Goal: Task Accomplishment & Management: Manage account settings

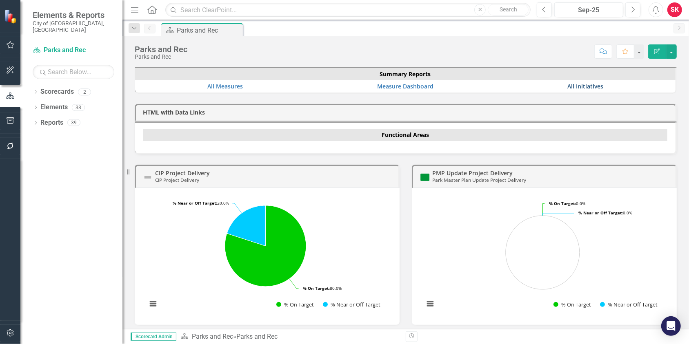
click at [567, 84] on link "All Initiatives" at bounding box center [585, 86] width 36 height 8
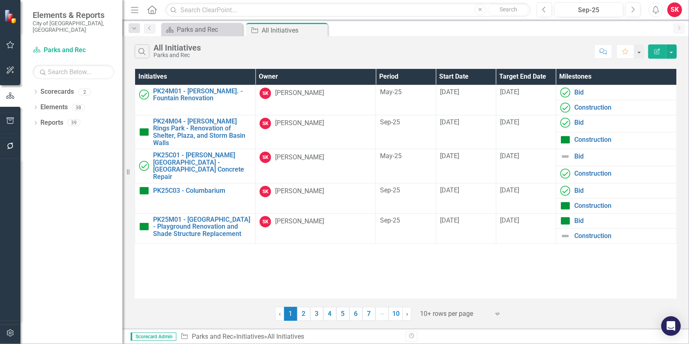
click at [498, 315] on icon "Expand" at bounding box center [497, 314] width 8 height 7
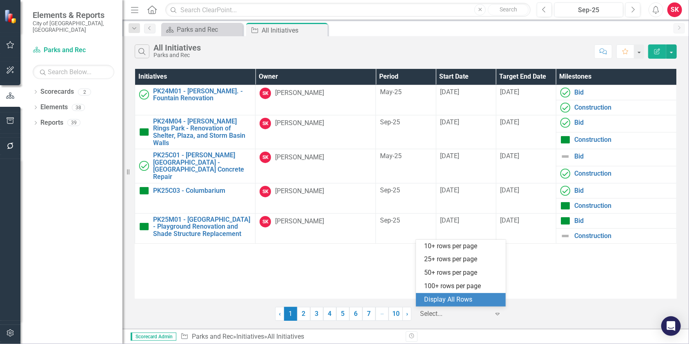
click at [474, 301] on div "Display All Rows" at bounding box center [462, 299] width 77 height 9
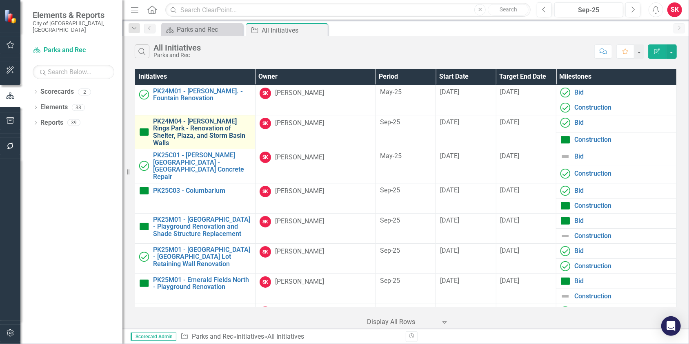
click at [197, 129] on link "PK24M04 - [PERSON_NAME] Rings Park - Renovation of Shelter, Plaza, and Storm Ba…" at bounding box center [202, 132] width 98 height 29
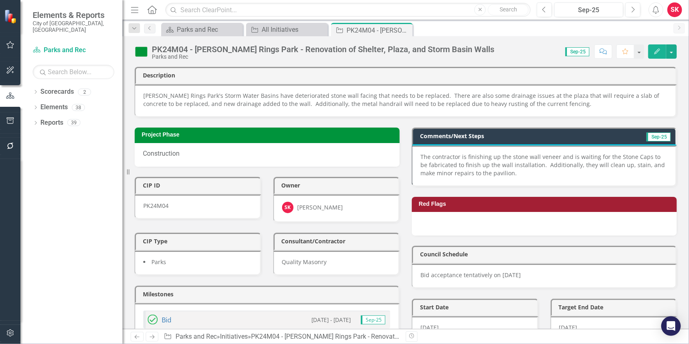
click at [525, 49] on div "Score: N/A Sep-25 Completed Comment Favorite Edit" at bounding box center [587, 51] width 178 height 14
click at [631, 8] on icon "Next" at bounding box center [632, 9] width 4 height 7
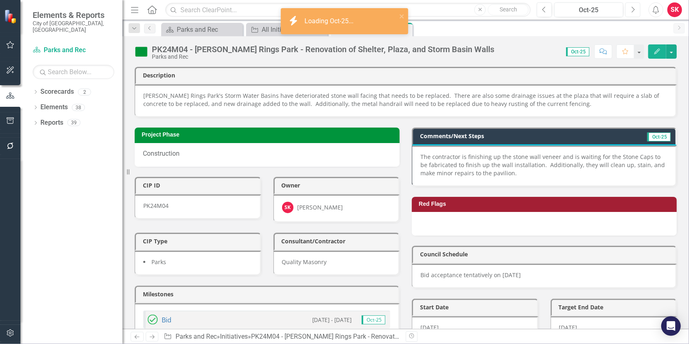
click at [631, 8] on icon "Next" at bounding box center [632, 9] width 4 height 7
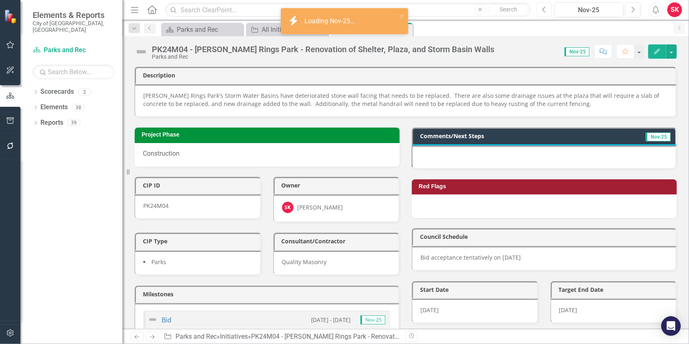
click at [545, 8] on icon "Previous" at bounding box center [544, 9] width 4 height 7
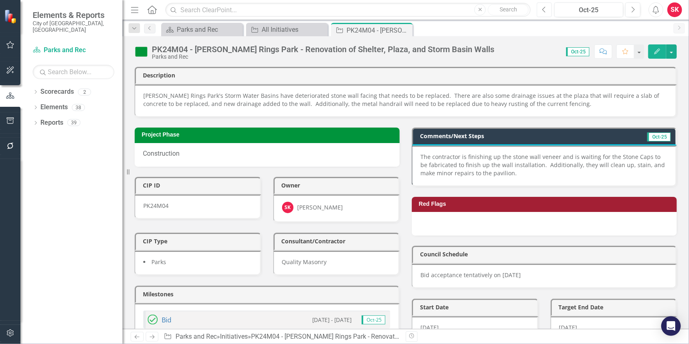
click at [545, 13] on icon "Previous" at bounding box center [544, 9] width 4 height 7
click at [406, 29] on icon "Close" at bounding box center [405, 30] width 8 height 7
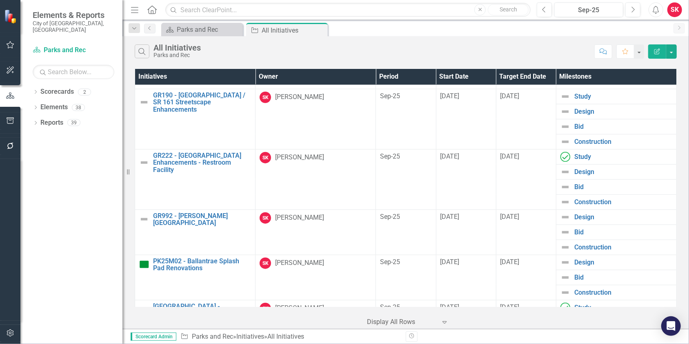
scroll to position [612, 0]
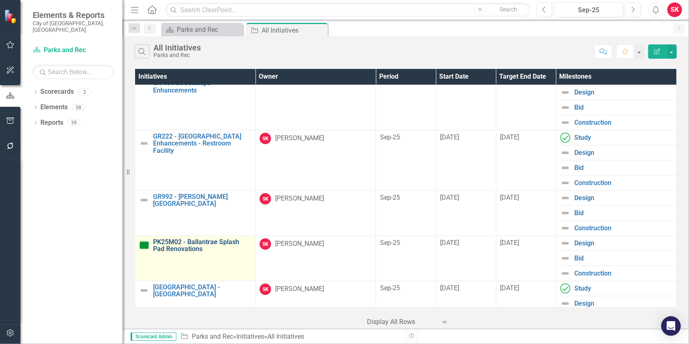
click at [191, 239] on link "PK25M02 - Ballantrae Splash Pad Renovations" at bounding box center [202, 246] width 98 height 14
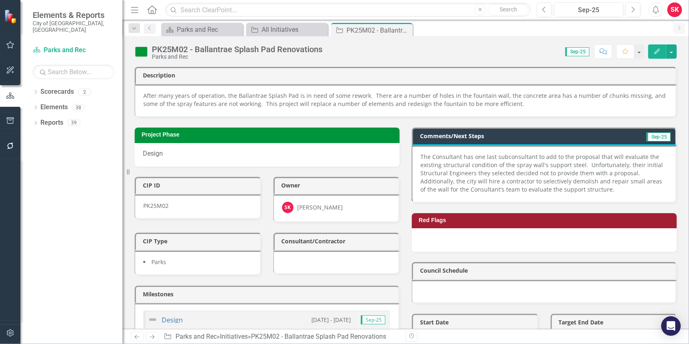
click at [464, 159] on p "The Consultant has one last subconsultant to add to the proposal that will eval…" at bounding box center [543, 173] width 247 height 41
click at [424, 153] on p "The Consultant has one last subconsultant to add to the proposal that will eval…" at bounding box center [543, 173] width 247 height 41
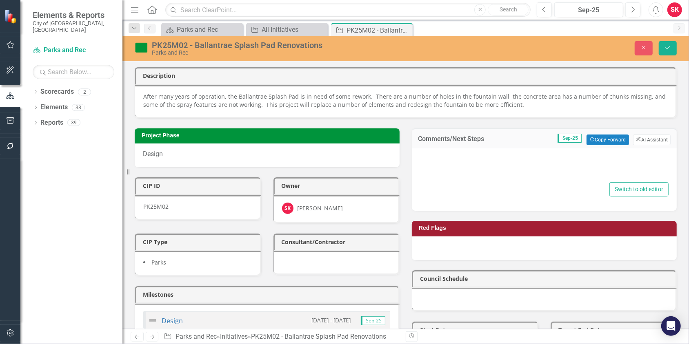
type textarea "<p>The Consultant has one last subconsultant to add to the proposal that will e…"
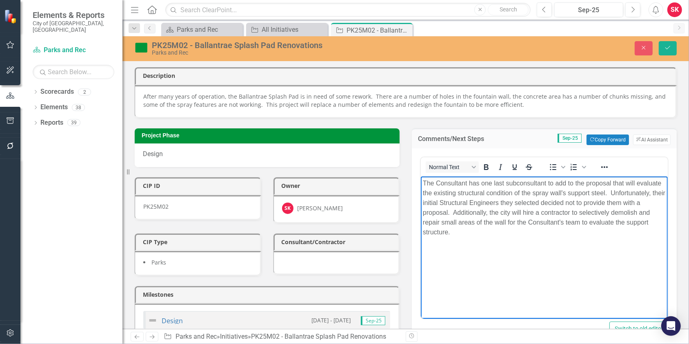
click at [480, 183] on p "The Consultant has one last subconsultant to add to the proposal that will eval…" at bounding box center [543, 207] width 243 height 59
click at [555, 183] on p "The Consultant has received a proposal from one last subconsultant to add to th…" at bounding box center [543, 207] width 243 height 59
click at [546, 193] on p "The Consultant has received a proposal from a Structural Engineer and is in the…" at bounding box center [543, 212] width 243 height 69
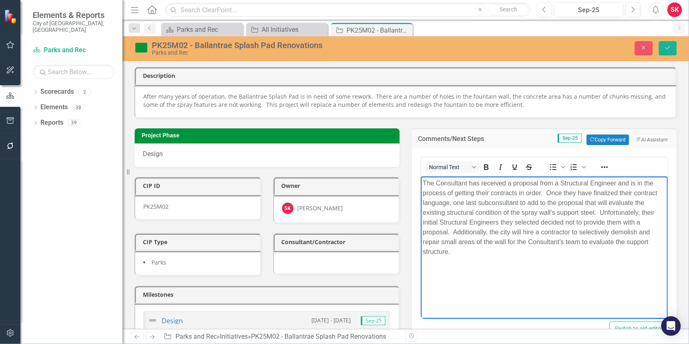
click at [547, 193] on p "The Consultant has received a proposal from a Structural Engineer and is in the…" at bounding box center [543, 217] width 243 height 78
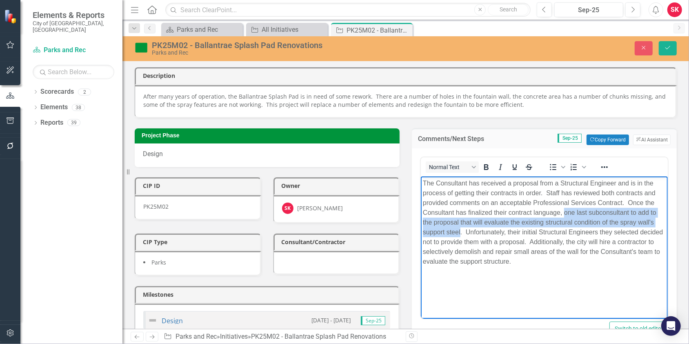
drag, startPoint x: 563, startPoint y: 213, endPoint x: 459, endPoint y: 231, distance: 106.0
click at [459, 231] on p "The Consultant has received a proposal from a Structural Engineer and is in the…" at bounding box center [543, 222] width 243 height 88
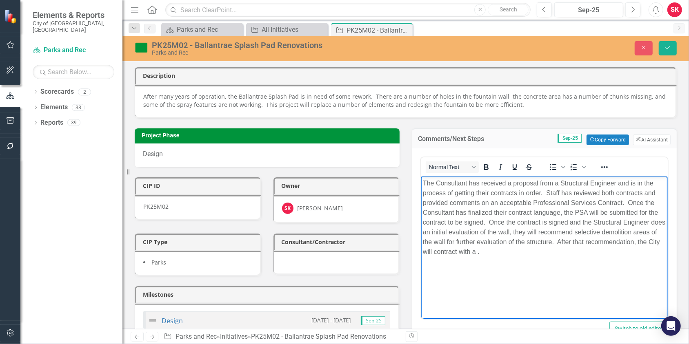
click at [610, 242] on p "The Consultant has received a proposal from a Structural Engineer and is in the…" at bounding box center [543, 217] width 243 height 78
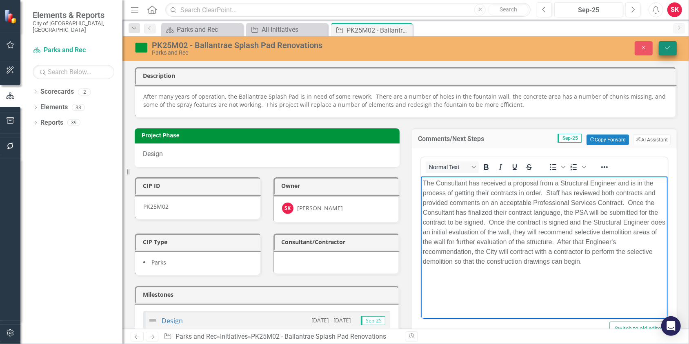
click at [669, 46] on icon "Save" at bounding box center [667, 48] width 7 height 6
